Goal: Check status: Check status

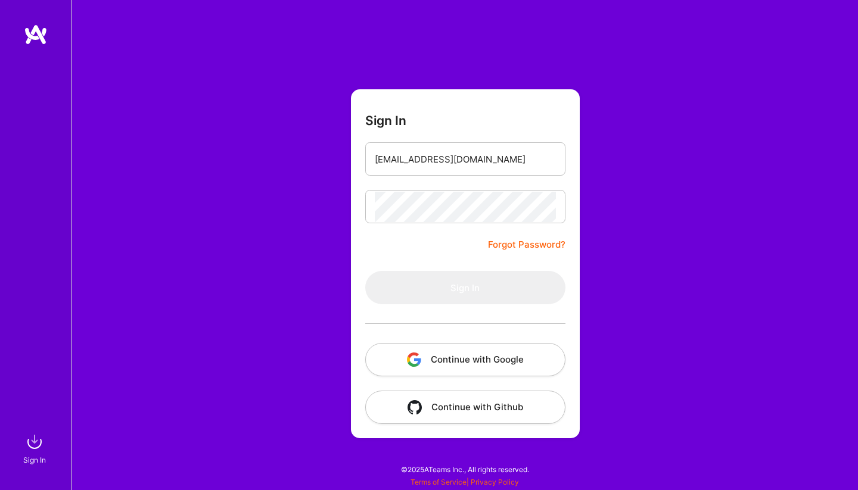
type input "kiril@aibi-solutions.com"
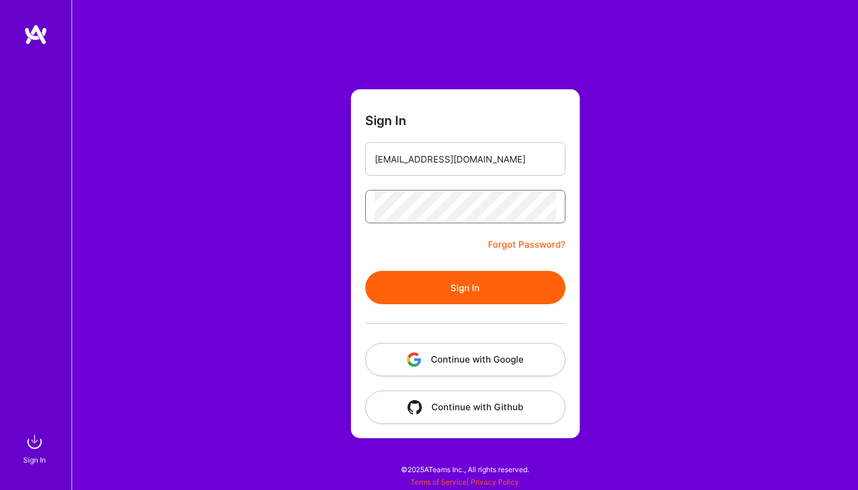
click at [465, 288] on button "Sign In" at bounding box center [465, 287] width 200 height 33
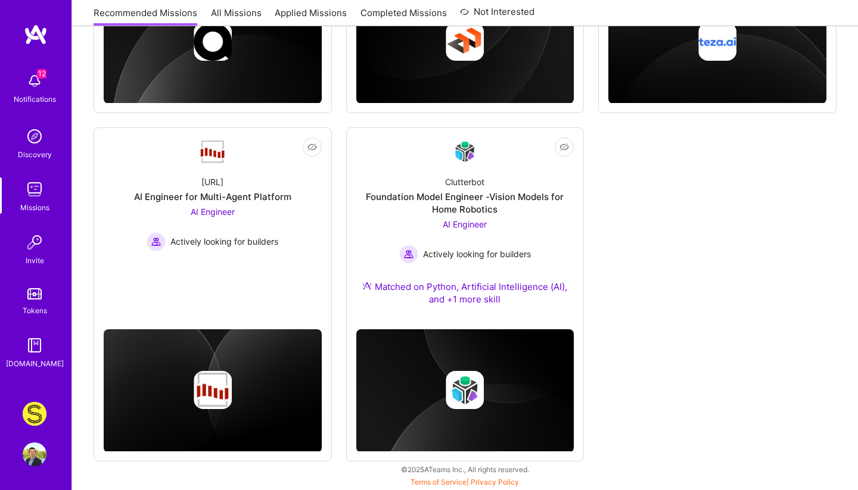
scroll to position [747, 0]
click at [38, 409] on img at bounding box center [35, 414] width 24 height 24
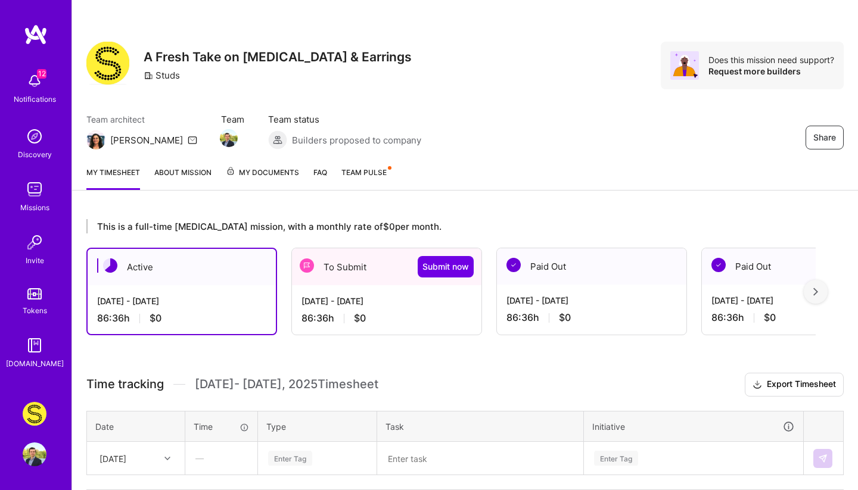
click at [341, 313] on div "86:36 h $0" at bounding box center [387, 318] width 170 height 13
click at [327, 311] on div "Aug 16 - Aug 31, 2025 86:36 h $0" at bounding box center [386, 309] width 189 height 49
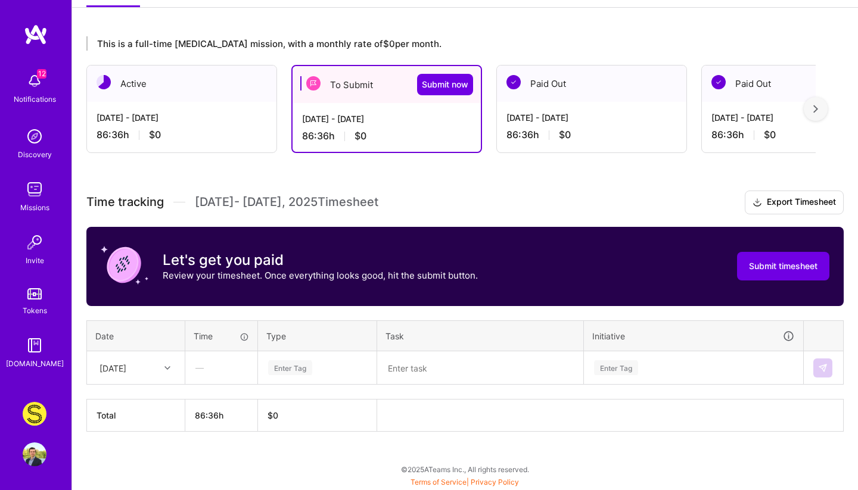
scroll to position [183, 0]
click at [126, 362] on div "[DATE]" at bounding box center [113, 368] width 27 height 13
click at [144, 424] on div "Mon, Aug 18" at bounding box center [136, 424] width 97 height 22
click at [217, 371] on div "—" at bounding box center [221, 368] width 71 height 32
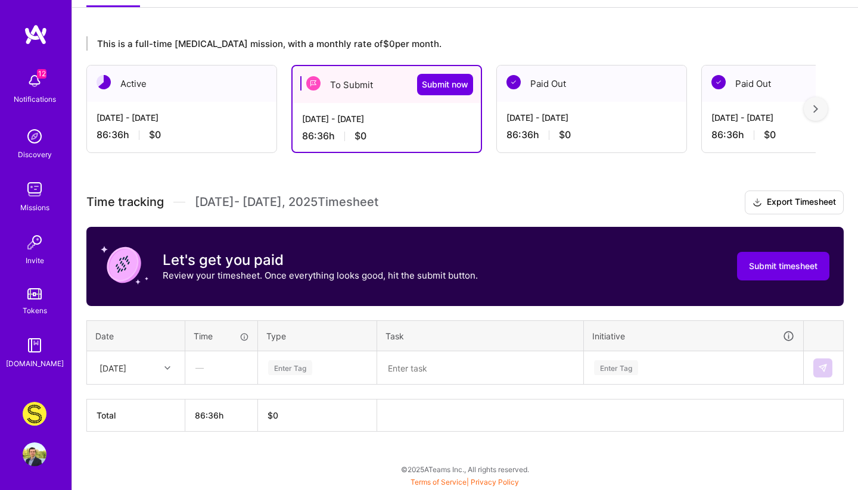
click at [224, 366] on div "—" at bounding box center [221, 368] width 71 height 32
click at [215, 368] on div "—" at bounding box center [221, 368] width 71 height 32
click at [194, 367] on div "—" at bounding box center [221, 368] width 71 height 32
click at [201, 367] on div "—" at bounding box center [221, 368] width 71 height 32
click at [200, 369] on div "—" at bounding box center [221, 368] width 71 height 32
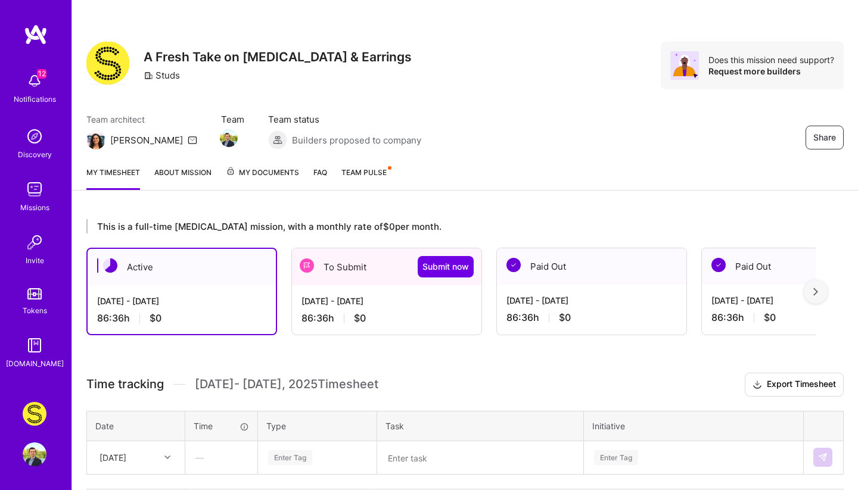
scroll to position [90, 0]
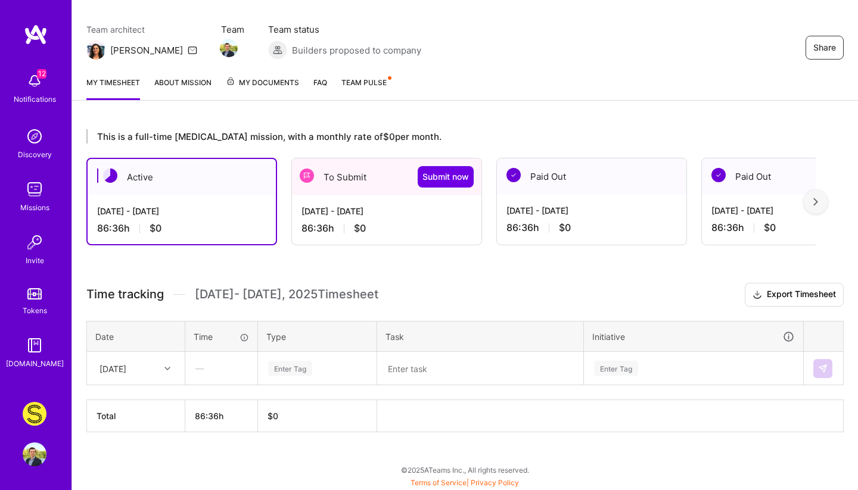
click at [448, 228] on div "86:36 h $0" at bounding box center [387, 228] width 170 height 13
